Goal: Task Accomplishment & Management: Use online tool/utility

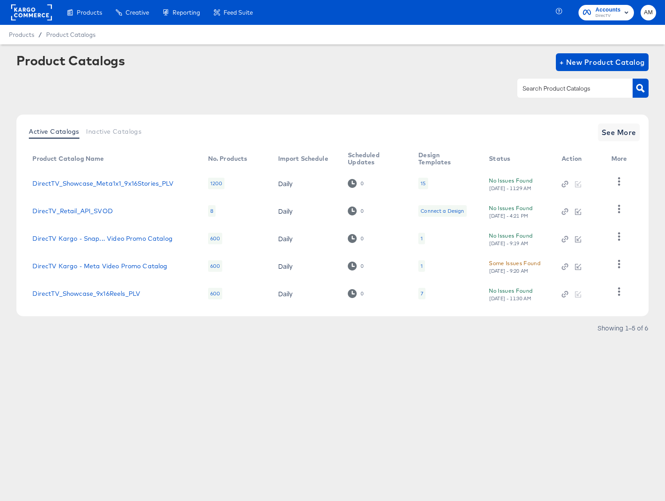
click at [601, 142] on div "Active Catalogs Inactive Catalogs See More Product Catalog Name No. Products Im…" at bounding box center [332, 216] width 632 height 202
click at [607, 135] on span "See More" at bounding box center [619, 132] width 35 height 12
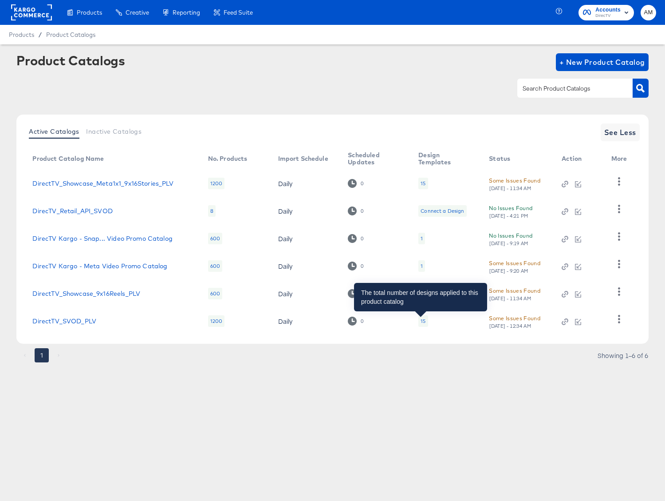
click at [421, 322] on div "15" at bounding box center [423, 320] width 5 height 7
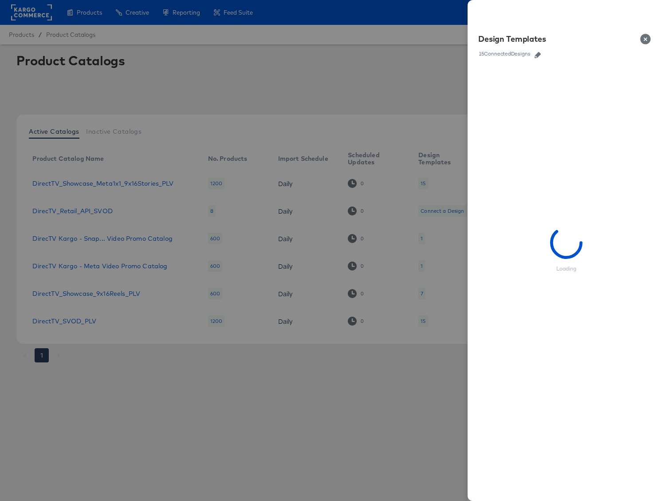
click at [540, 56] on icon "button" at bounding box center [538, 55] width 6 height 6
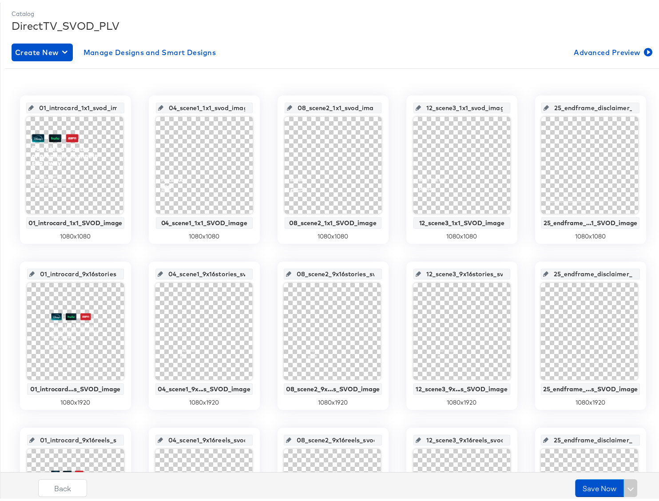
scroll to position [92, 0]
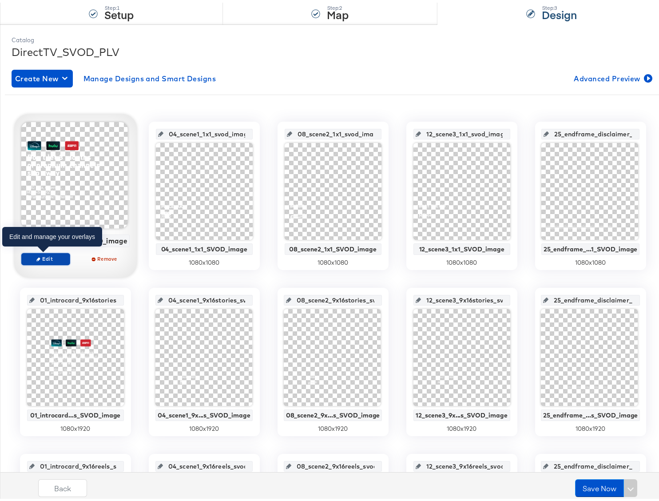
click at [51, 255] on span "Edit" at bounding box center [45, 256] width 41 height 7
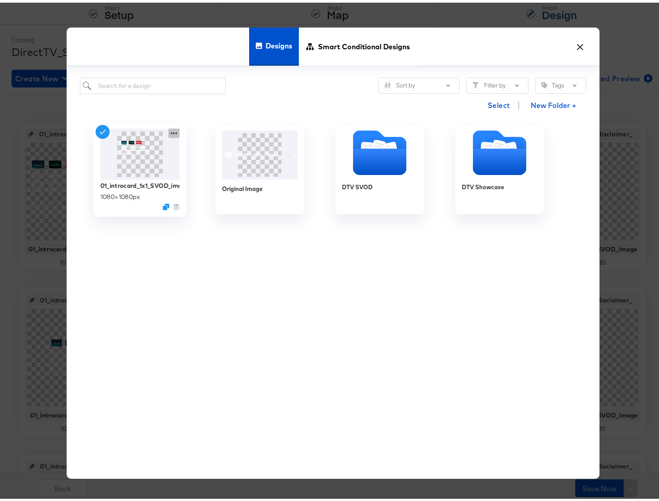
click at [173, 134] on icon at bounding box center [173, 130] width 11 height 9
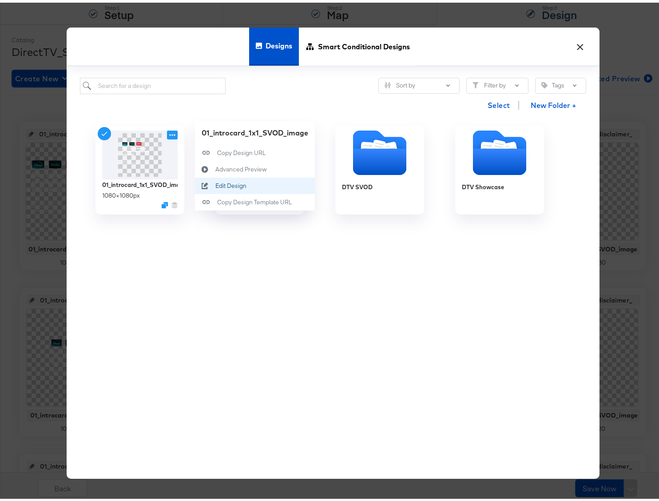
click at [215, 183] on div "Edit Design Edit Design" at bounding box center [215, 183] width 0 height 0
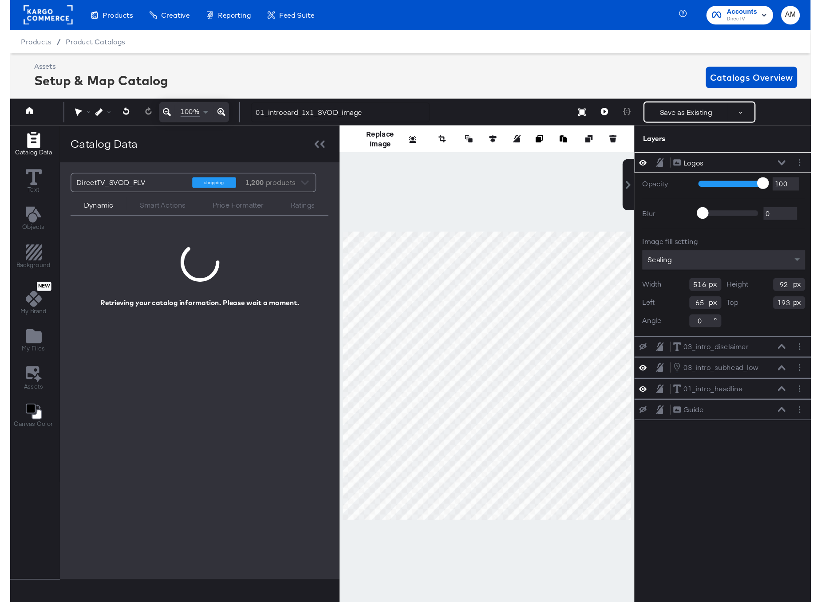
scroll to position [0, 2]
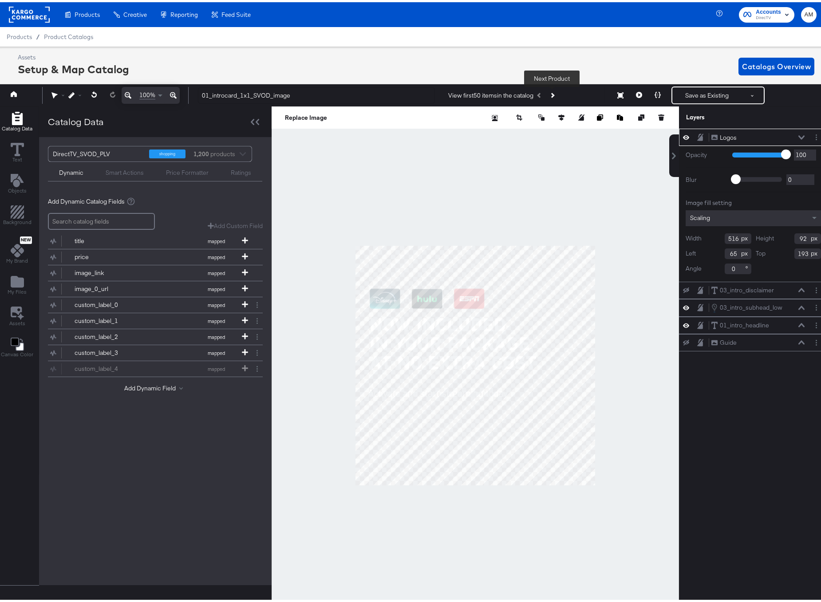
click at [551, 95] on icon "Next Product" at bounding box center [552, 93] width 5 height 5
click at [552, 94] on icon "Next Product" at bounding box center [552, 93] width 5 height 5
click at [82, 38] on span "Product Catalogs" at bounding box center [68, 34] width 49 height 7
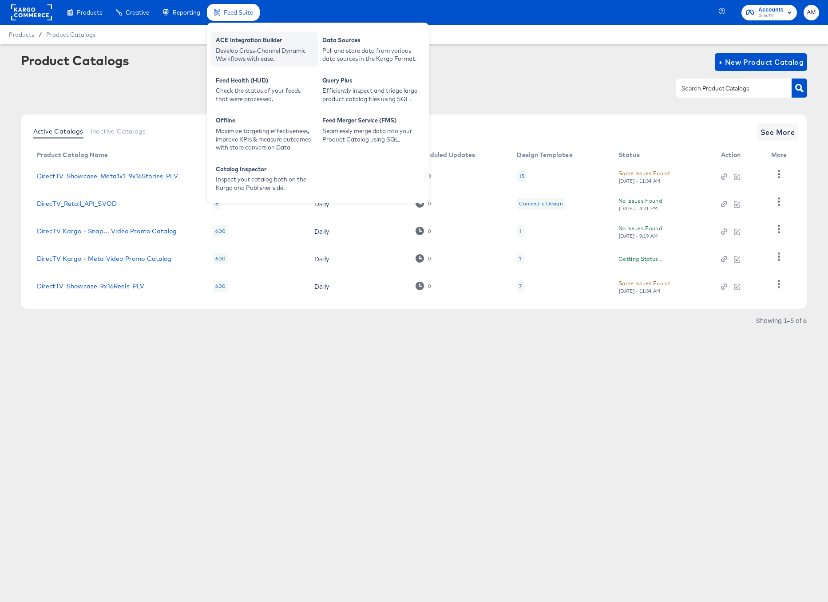
click at [242, 51] on div "Develop Cross-Channel Dynamic Workflows with ease." at bounding box center [265, 55] width 98 height 16
